Goal: Information Seeking & Learning: Learn about a topic

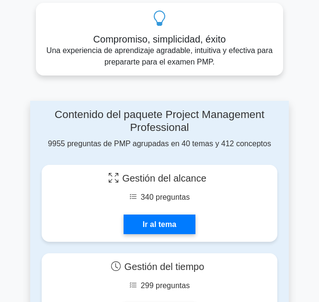
scroll to position [592, 0]
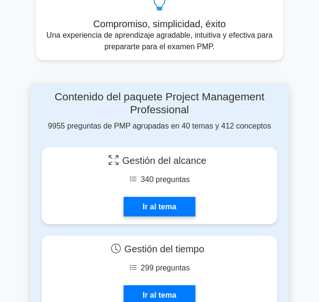
click at [191, 117] on h4 "Contenido del paquete Project Management Professional" at bounding box center [159, 104] width 235 height 26
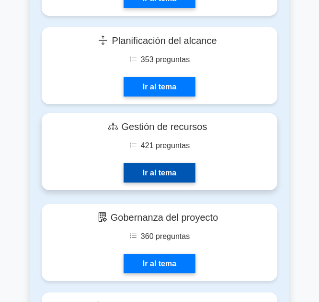
scroll to position [2058, 0]
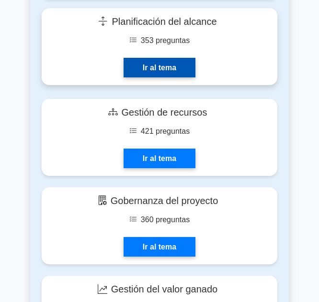
click at [168, 66] on link "Ir al tema" at bounding box center [159, 68] width 72 height 20
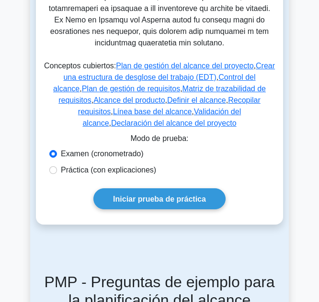
scroll to position [574, 0]
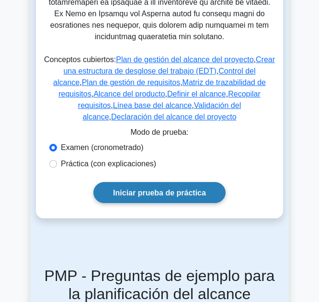
click at [129, 189] on font "Iniciar prueba de práctica" at bounding box center [159, 193] width 93 height 8
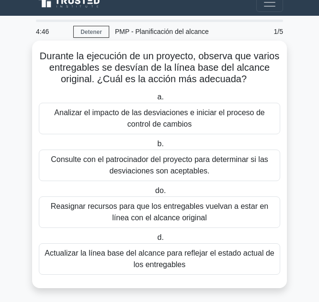
scroll to position [17, 0]
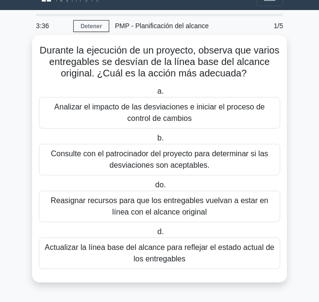
click at [167, 161] on font "Consulte con el patrocinador del proyecto para determinar si las desviaciones s…" at bounding box center [159, 160] width 217 height 20
click at [155, 142] on input "b. Consulte con el patrocinador del proyecto para determinar si las desviacione…" at bounding box center [155, 138] width 0 height 6
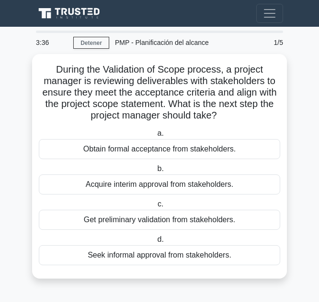
scroll to position [0, 0]
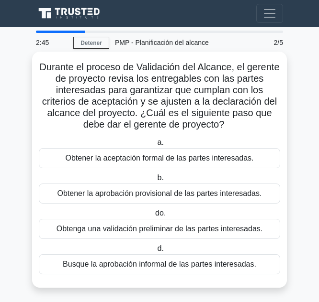
click at [166, 162] on font "Obtener la aceptación formal de las partes interesadas." at bounding box center [159, 158] width 188 height 8
click at [155, 146] on input "a. Obtener la aceptación formal de las partes interesadas." at bounding box center [155, 143] width 0 height 6
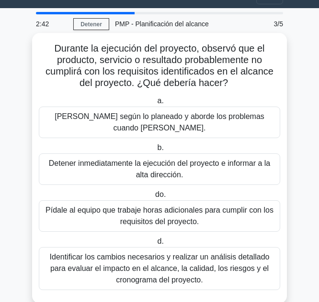
scroll to position [29, 0]
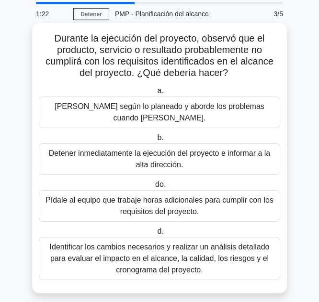
click at [171, 243] on font "Identificar los cambios necesarios y realizar un análisis detallado para evalua…" at bounding box center [160, 258] width 220 height 31
click at [155, 235] on input "d. Identificar los cambios necesarios y realizar un análisis detallado para eva…" at bounding box center [155, 232] width 0 height 6
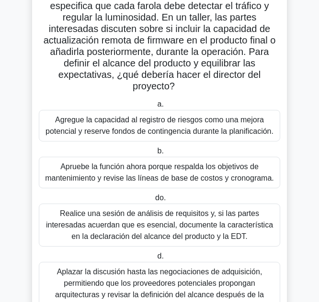
scroll to position [132, 0]
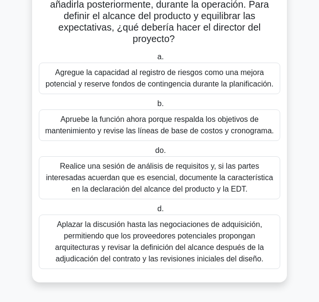
click at [208, 186] on font "Realice una sesión de análisis de requisitos y, si las partes interesadas acuer…" at bounding box center [159, 177] width 227 height 31
click at [153, 154] on input "do. Realice una sesión de análisis de requisitos y, si las partes interesadas a…" at bounding box center [153, 151] width 0 height 6
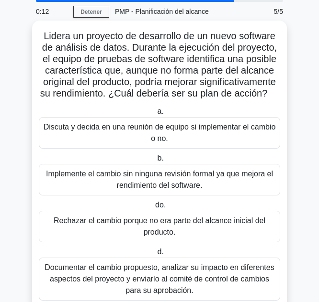
scroll to position [48, 0]
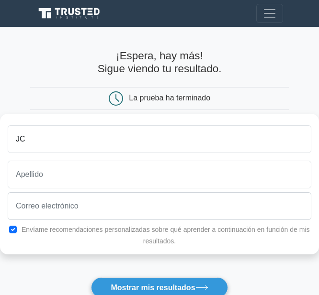
type input "JC"
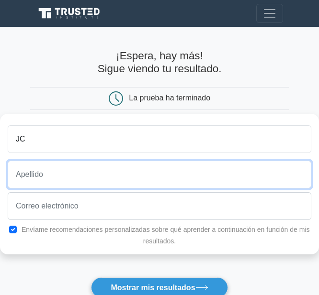
click at [208, 182] on input "text" at bounding box center [159, 175] width 303 height 28
type input "[PERSON_NAME]"
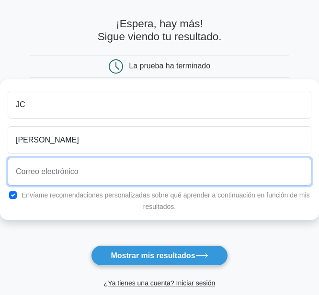
scroll to position [48, 0]
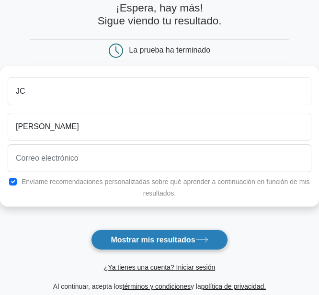
click at [158, 233] on button "Mostrar mis resultados" at bounding box center [159, 240] width 136 height 21
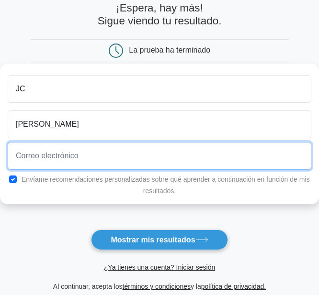
click at [142, 167] on input "email" at bounding box center [159, 156] width 303 height 28
type input "coartac.juan.atencio@gmail.com"
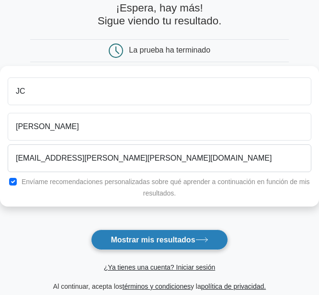
click at [124, 238] on font "Mostrar mis resultados" at bounding box center [153, 240] width 84 height 8
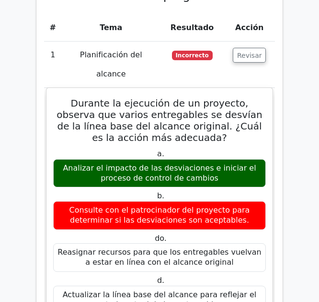
scroll to position [1080, 0]
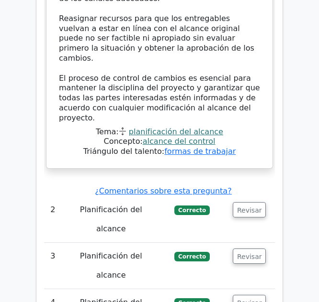
scroll to position [1654, 0]
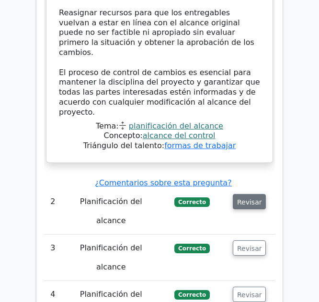
click at [246, 198] on font "Revisar" at bounding box center [249, 202] width 25 height 8
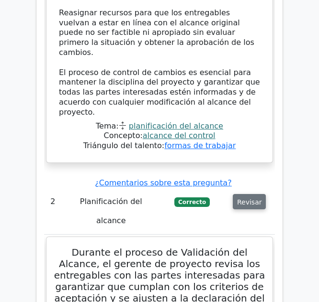
click at [246, 198] on font "Revisar" at bounding box center [249, 202] width 25 height 8
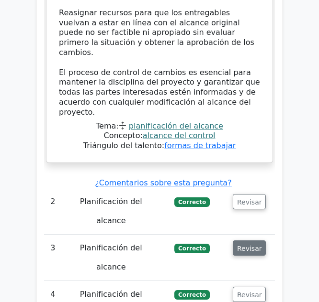
click at [245, 245] on font "Revisar" at bounding box center [249, 249] width 25 height 8
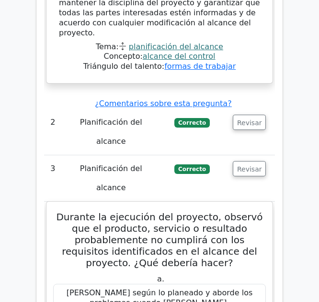
scroll to position [1750, 0]
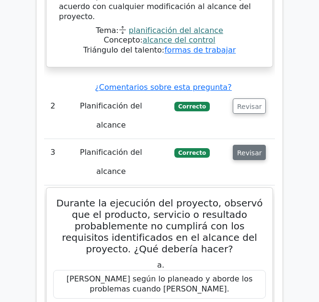
click at [254, 149] on font "Revisar" at bounding box center [249, 153] width 25 height 8
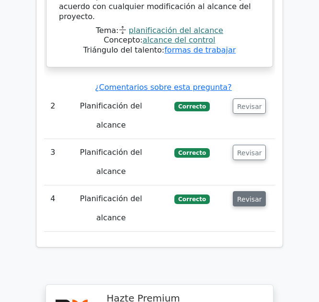
click at [247, 195] on font "Revisar" at bounding box center [249, 199] width 25 height 8
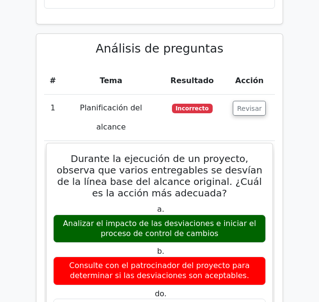
scroll to position [1128, 0]
